Goal: Information Seeking & Learning: Learn about a topic

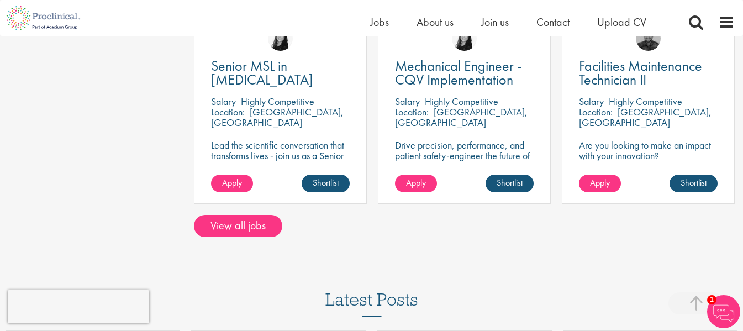
scroll to position [940, 0]
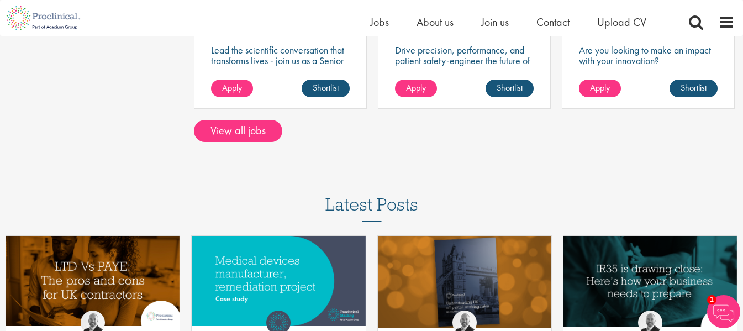
click at [247, 142] on div at bounding box center [371, 142] width 743 height 1
click at [248, 139] on link "View all jobs" at bounding box center [238, 131] width 88 height 22
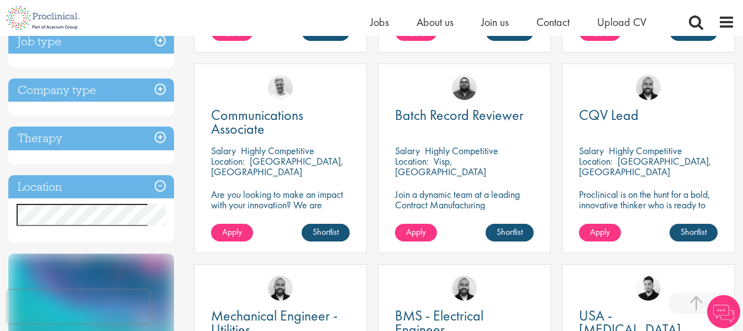
scroll to position [387, 0]
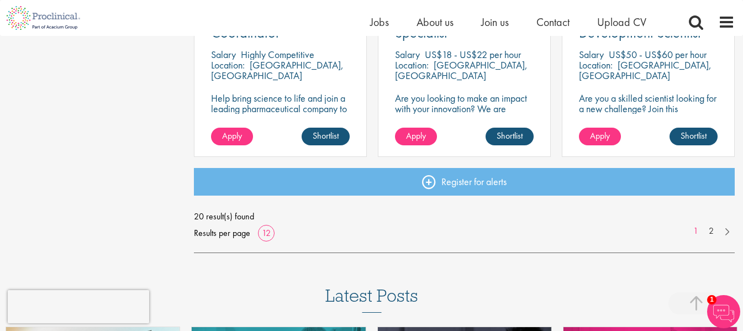
scroll to position [884, 0]
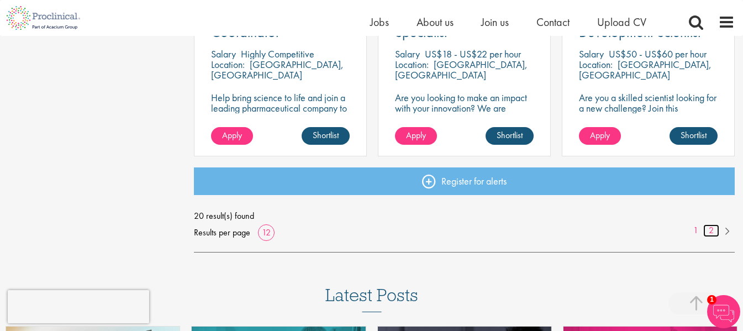
click at [715, 227] on link "2" at bounding box center [712, 230] width 16 height 13
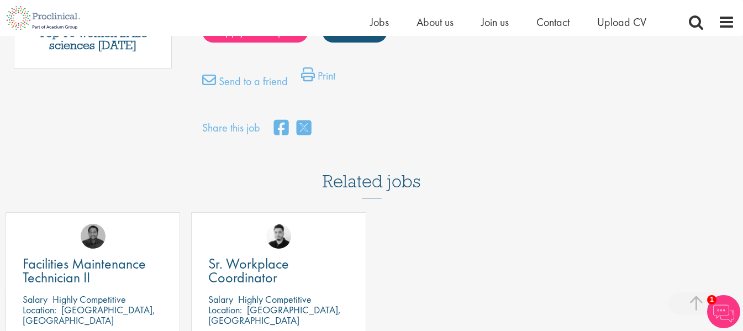
scroll to position [884, 0]
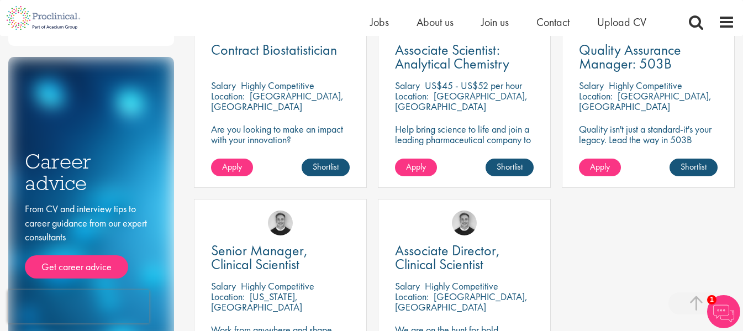
scroll to position [387, 0]
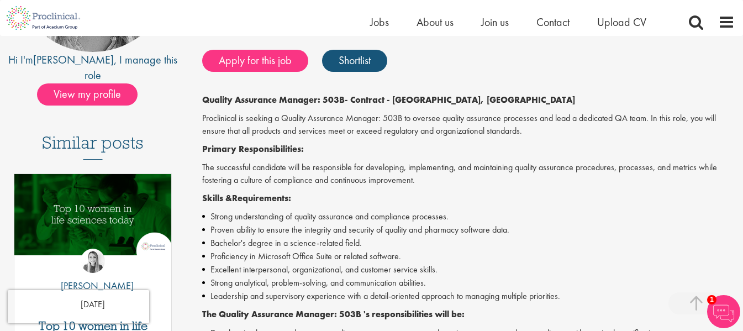
scroll to position [221, 0]
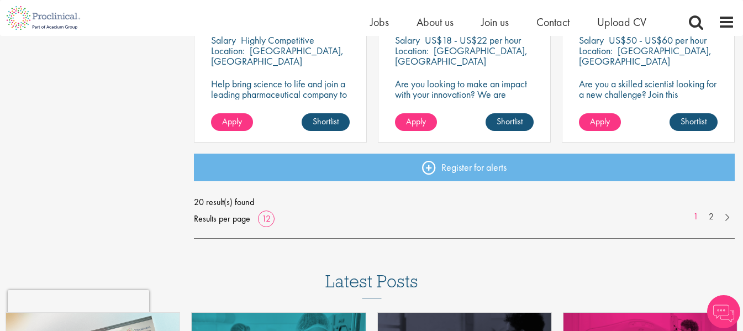
scroll to position [884, 0]
